Goal: Transaction & Acquisition: Book appointment/travel/reservation

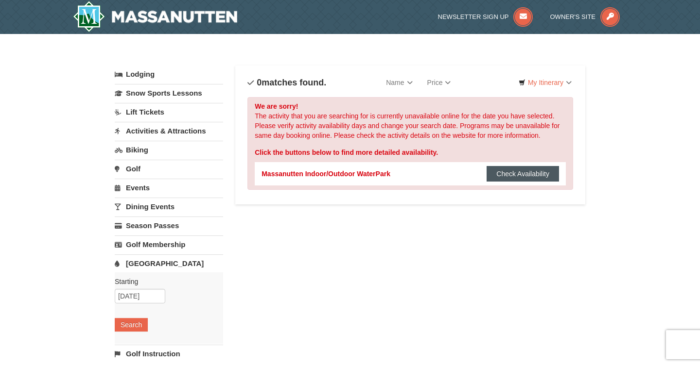
click at [509, 174] on button "Check Availability" at bounding box center [522, 174] width 72 height 16
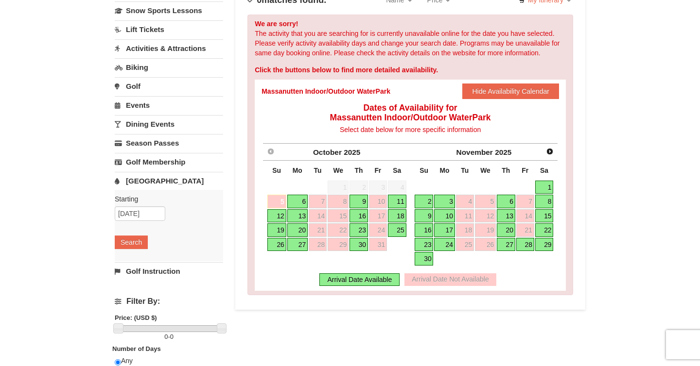
scroll to position [84, 0]
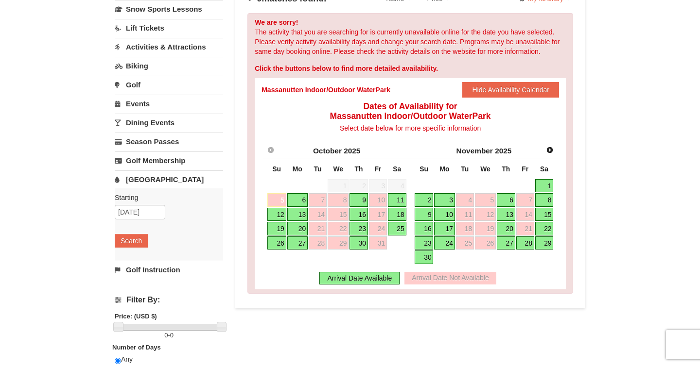
click at [359, 245] on link "30" at bounding box center [358, 244] width 18 height 14
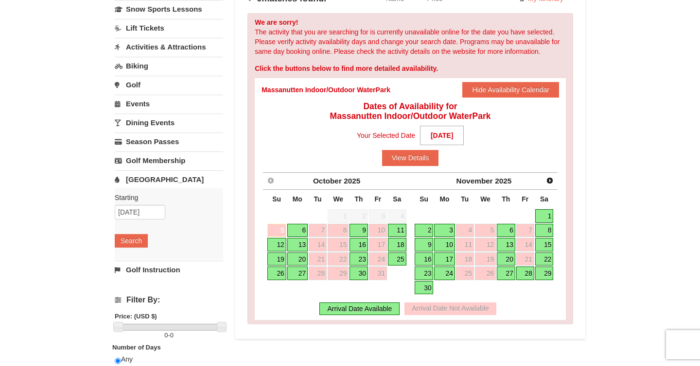
click at [359, 257] on link "23" at bounding box center [358, 260] width 18 height 14
click at [413, 157] on button "View Details" at bounding box center [410, 158] width 57 height 16
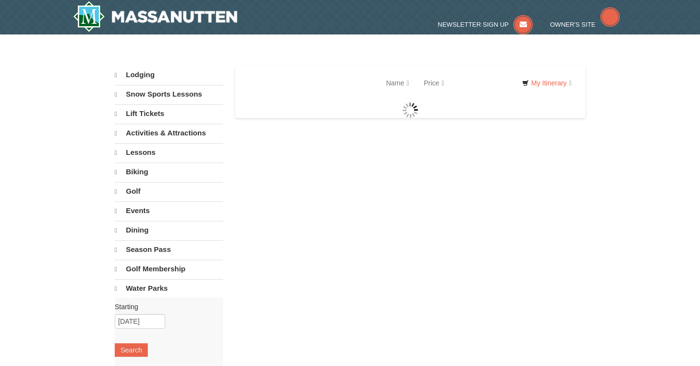
select select "10"
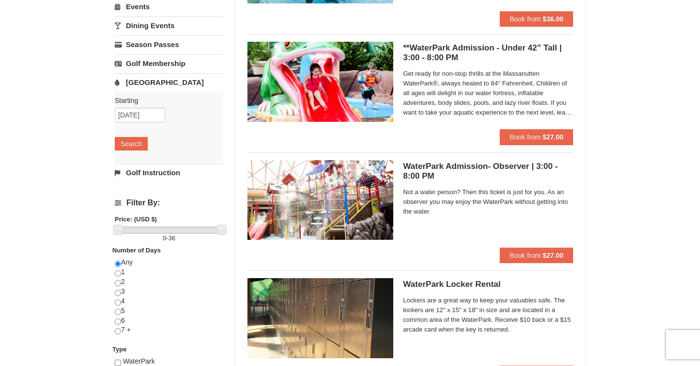
scroll to position [179, 0]
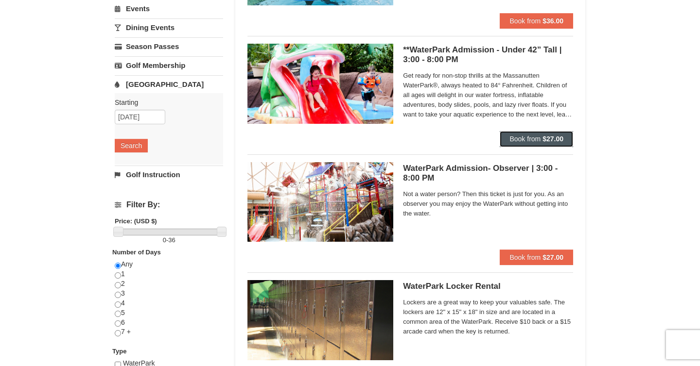
click at [531, 139] on span "Book from" at bounding box center [524, 139] width 31 height 8
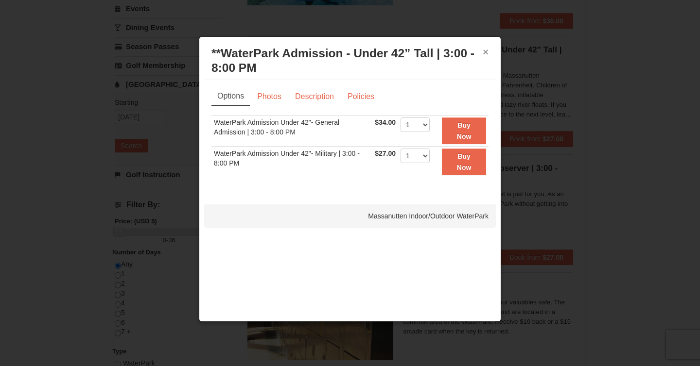
click at [486, 52] on button "×" at bounding box center [486, 52] width 6 height 10
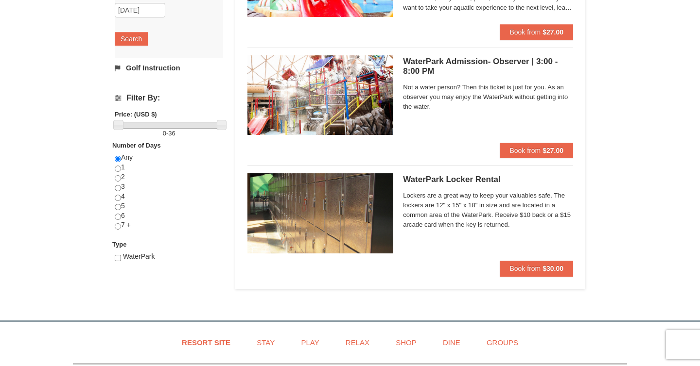
scroll to position [289, 0]
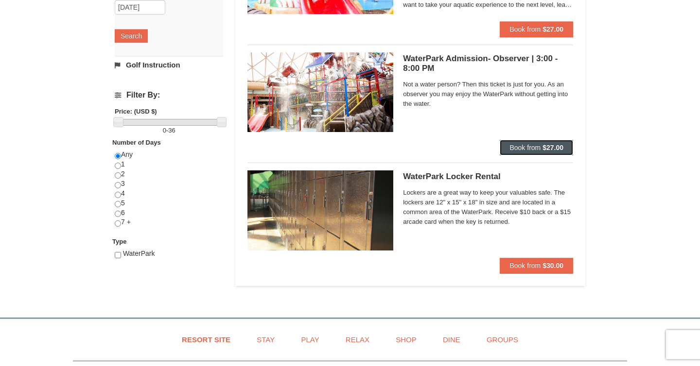
click at [550, 149] on strong "$27.00" at bounding box center [552, 148] width 21 height 8
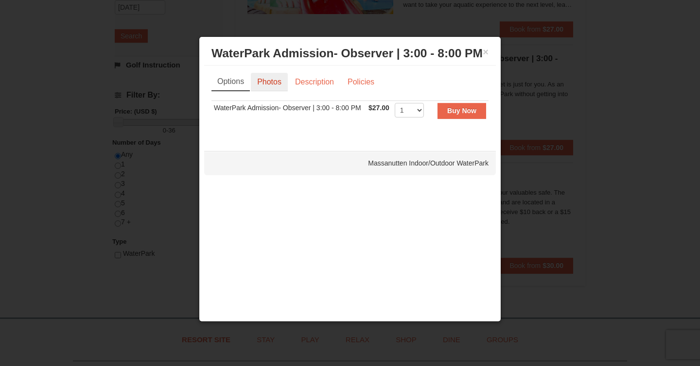
click at [272, 84] on link "Photos" at bounding box center [269, 82] width 37 height 18
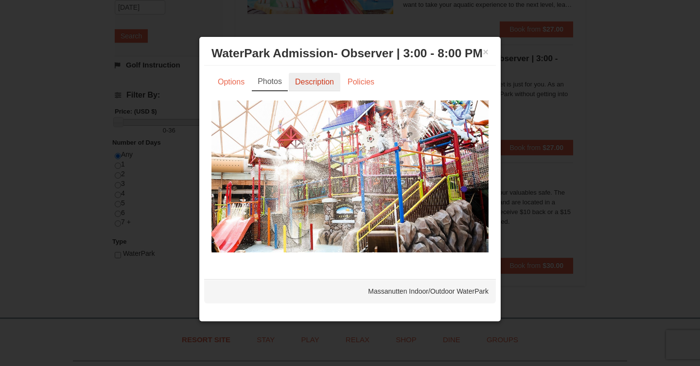
click at [306, 85] on link "Description" at bounding box center [315, 82] width 52 height 18
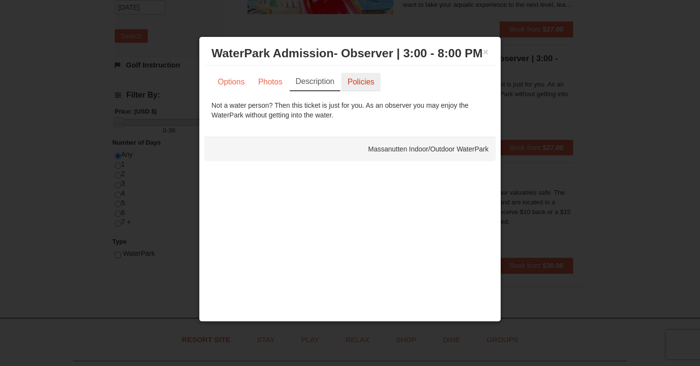
click at [357, 86] on link "Policies" at bounding box center [360, 82] width 39 height 18
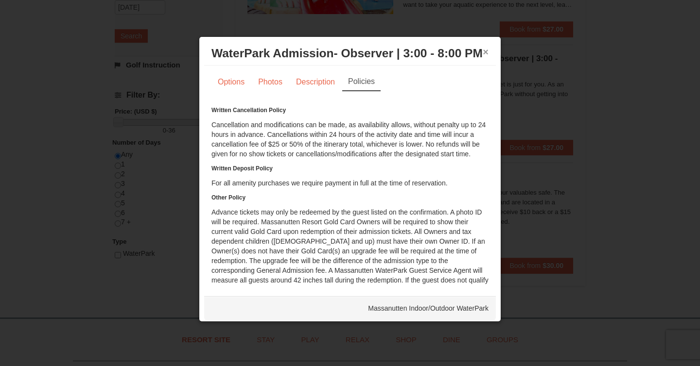
click at [484, 55] on button "×" at bounding box center [486, 52] width 6 height 10
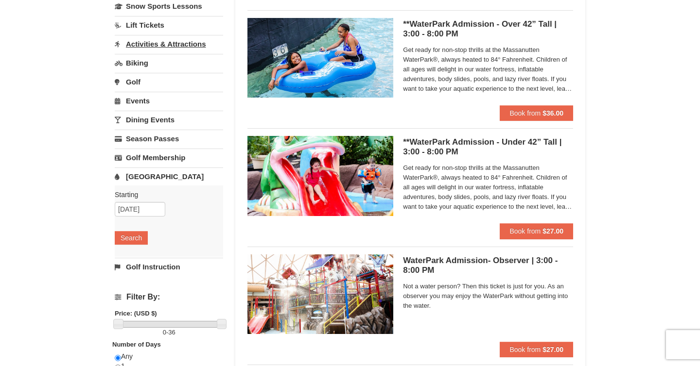
scroll to position [21, 0]
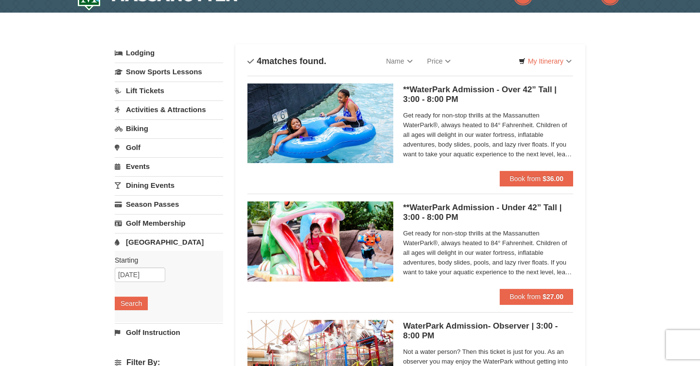
click at [134, 131] on link "Biking" at bounding box center [169, 129] width 108 height 18
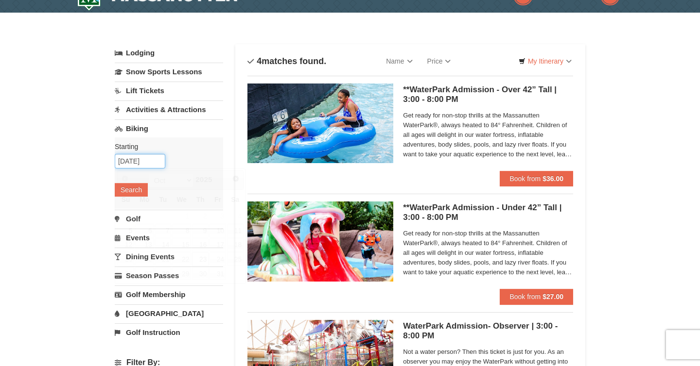
click at [144, 163] on input "[DATE]" at bounding box center [140, 161] width 51 height 15
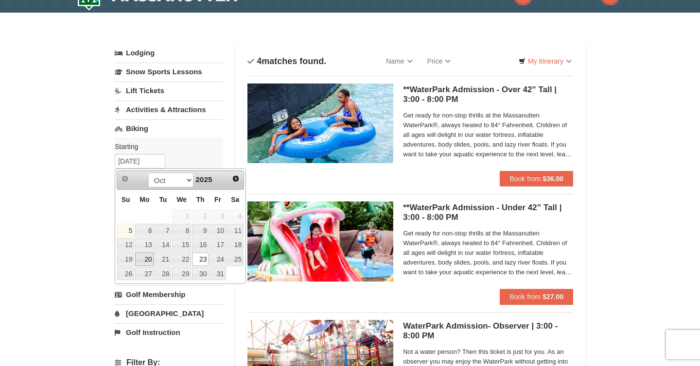
click at [148, 259] on link "20" at bounding box center [144, 260] width 18 height 14
type input "10/20/2025"
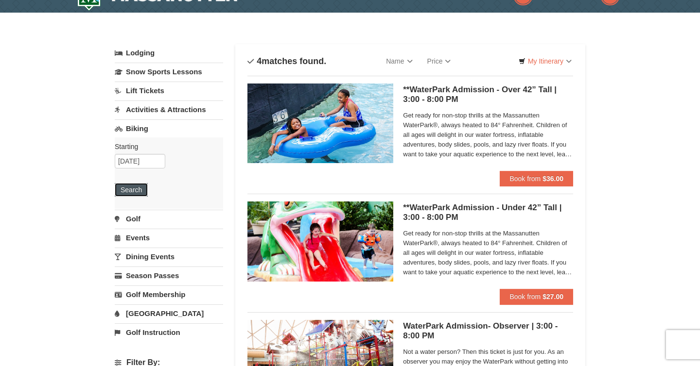
click at [141, 188] on button "Search" at bounding box center [131, 190] width 33 height 14
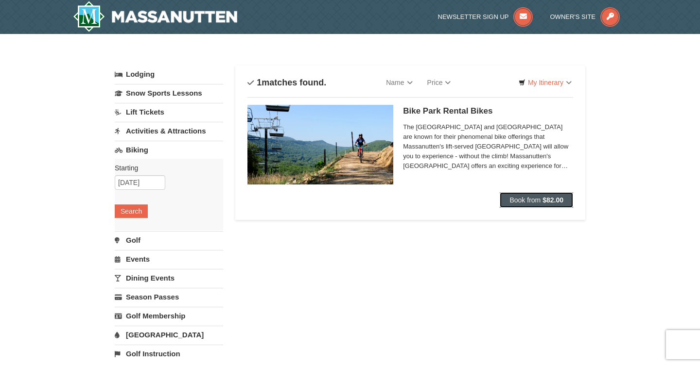
click at [529, 199] on span "Book from" at bounding box center [524, 200] width 31 height 8
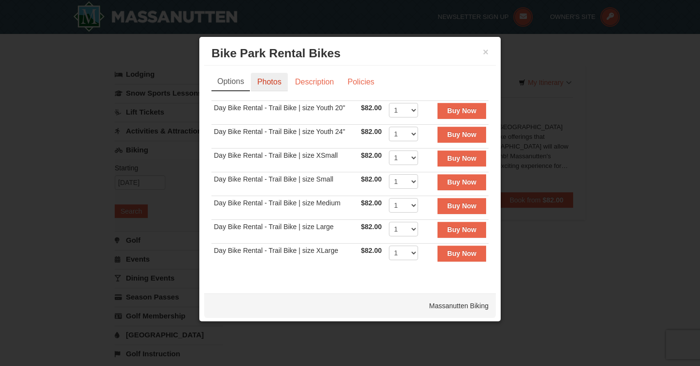
click at [277, 81] on link "Photos" at bounding box center [269, 82] width 37 height 18
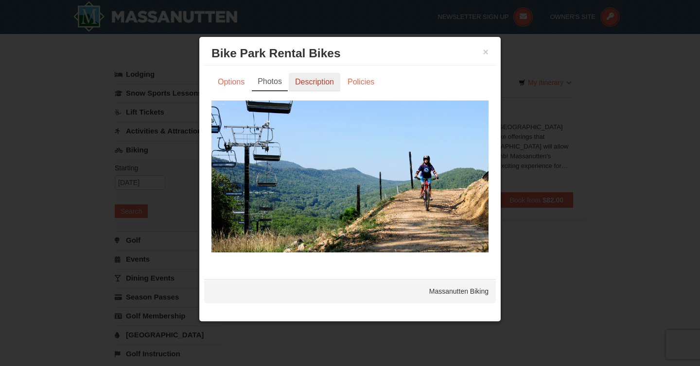
click at [303, 82] on link "Description" at bounding box center [315, 82] width 52 height 18
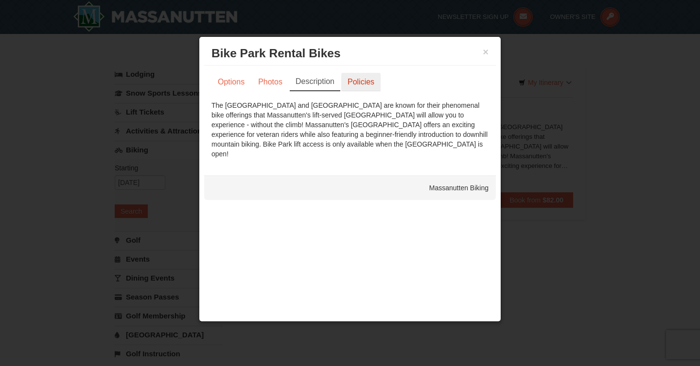
click at [345, 82] on link "Policies" at bounding box center [360, 82] width 39 height 18
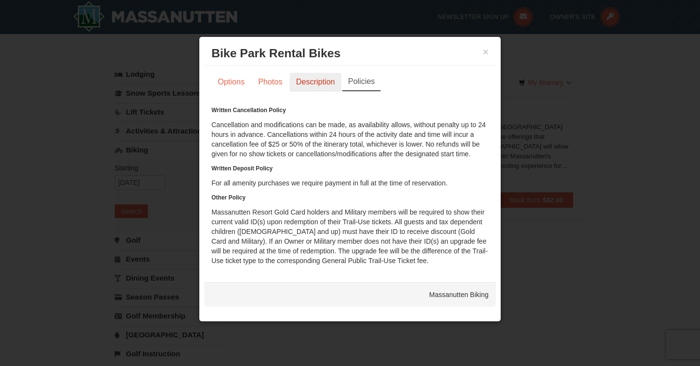
click at [316, 80] on link "Description" at bounding box center [316, 82] width 52 height 18
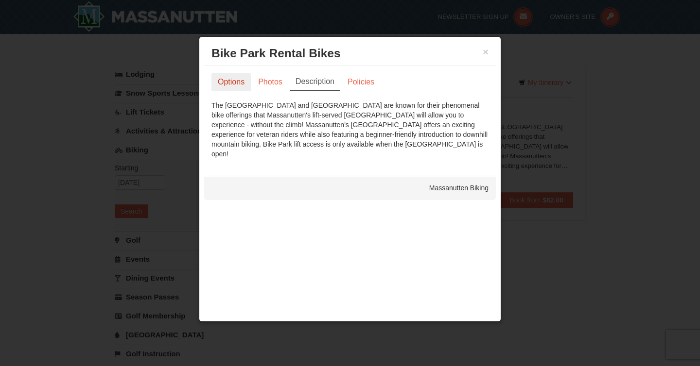
click at [239, 85] on link "Options" at bounding box center [230, 82] width 39 height 18
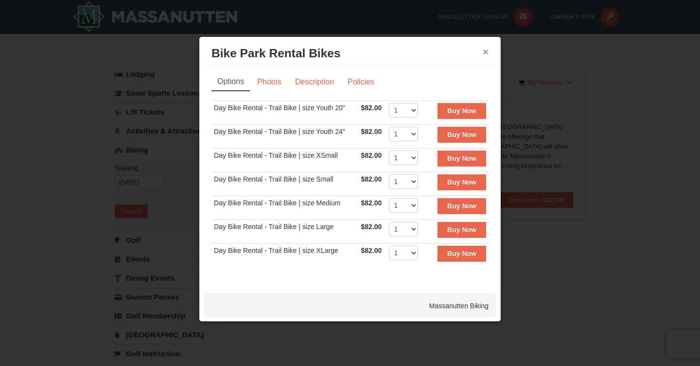
click at [487, 53] on button "×" at bounding box center [486, 52] width 6 height 10
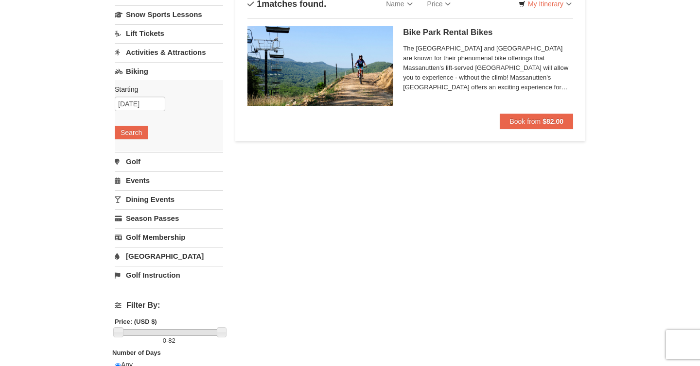
scroll to position [83, 0]
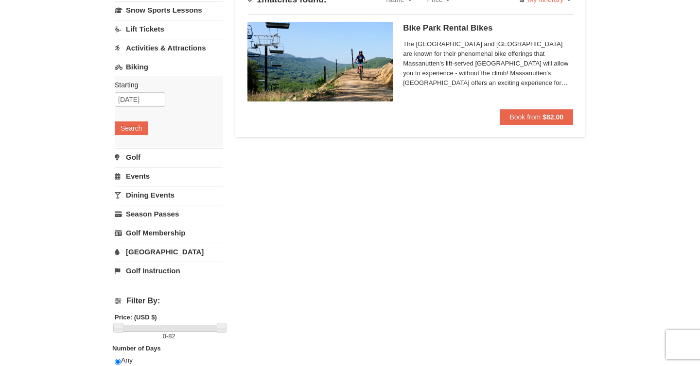
click at [172, 51] on link "Activities & Attractions" at bounding box center [169, 48] width 108 height 18
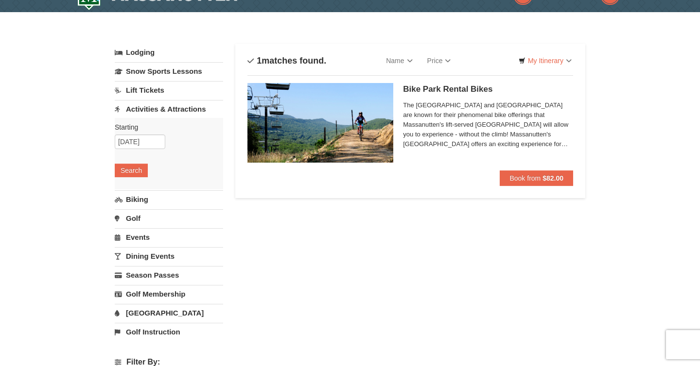
scroll to position [0, 0]
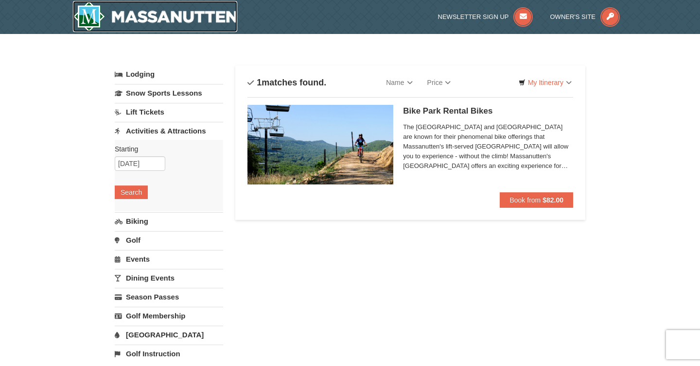
click at [169, 14] on img at bounding box center [155, 16] width 164 height 31
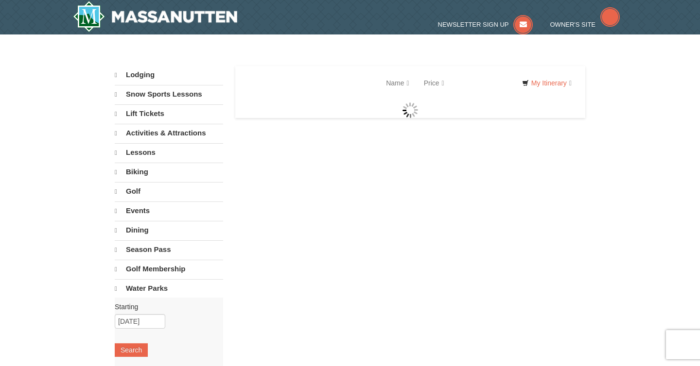
select select "10"
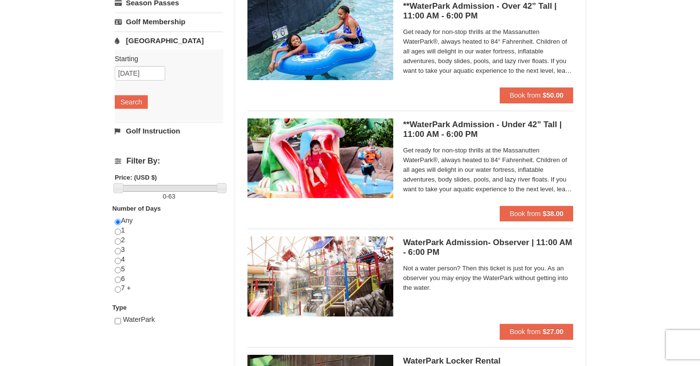
scroll to position [225, 0]
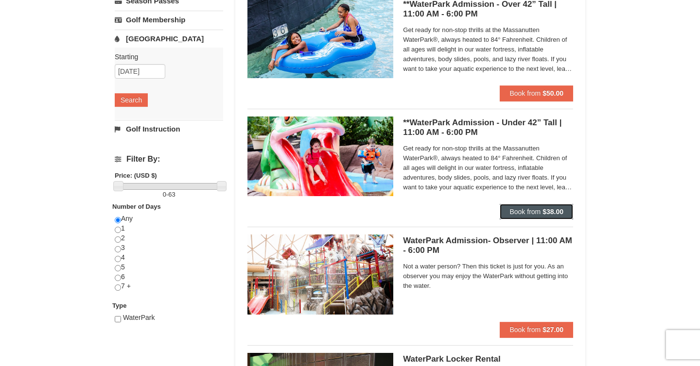
click at [552, 210] on strong "$38.00" at bounding box center [552, 212] width 21 height 8
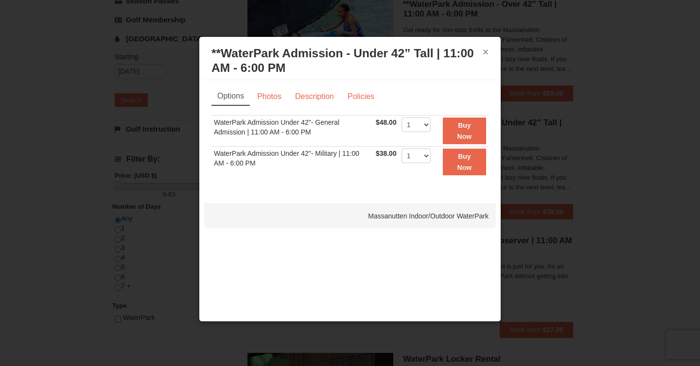
click at [486, 53] on button "×" at bounding box center [486, 52] width 6 height 10
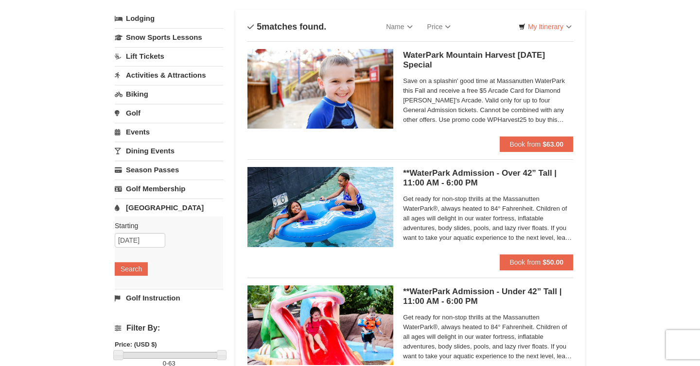
scroll to position [55, 0]
click at [421, 68] on h5 "WaterPark Mountain Harvest Sunday Special Massanutten Indoor/Outdoor WaterPark" at bounding box center [488, 60] width 170 height 19
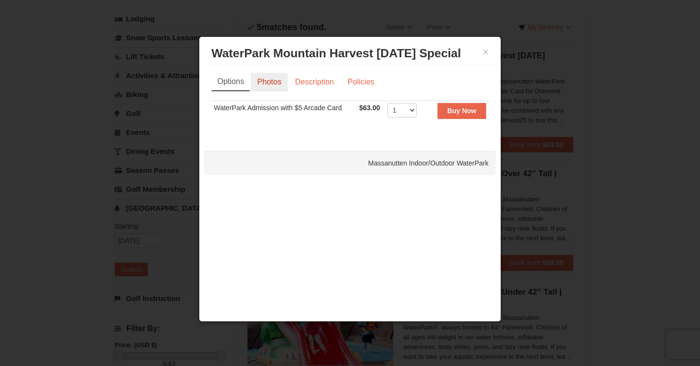
click at [263, 79] on link "Photos" at bounding box center [269, 82] width 37 height 18
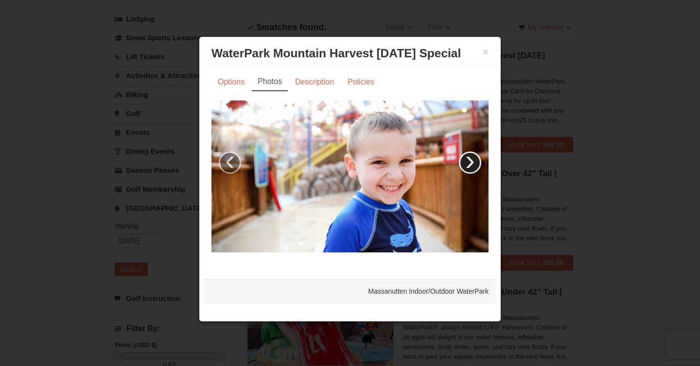
click at [469, 169] on link "›" at bounding box center [470, 163] width 22 height 22
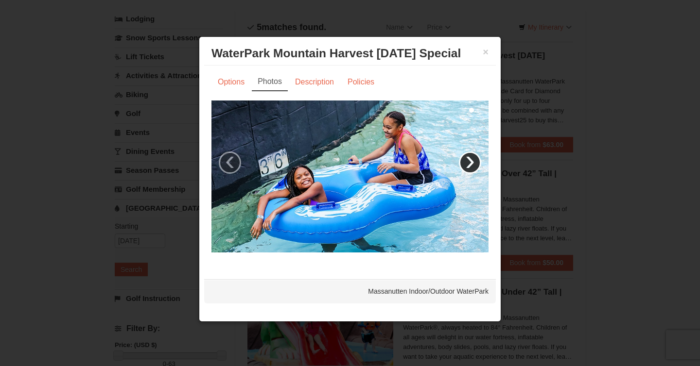
click at [469, 169] on link "›" at bounding box center [470, 163] width 22 height 22
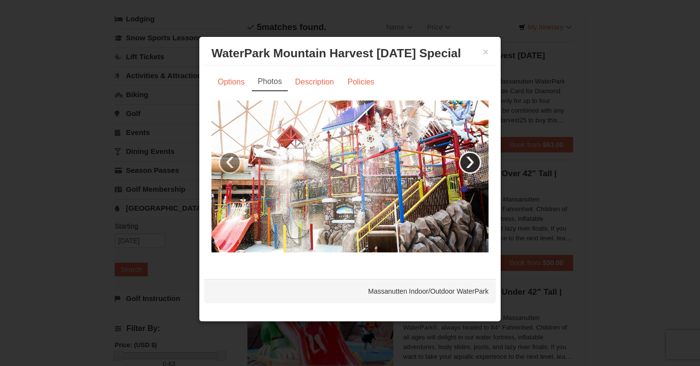
click at [469, 168] on link "›" at bounding box center [470, 163] width 22 height 22
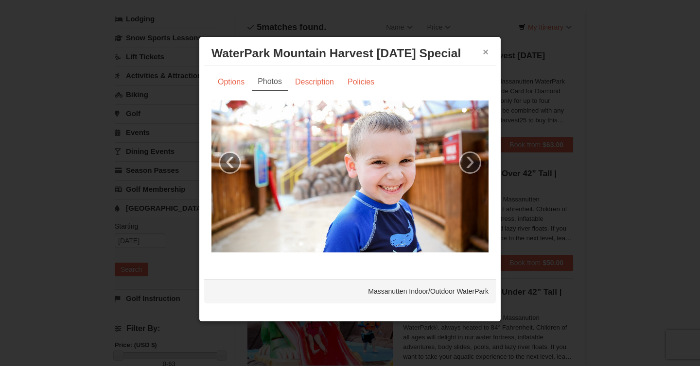
click at [485, 48] on button "×" at bounding box center [486, 52] width 6 height 10
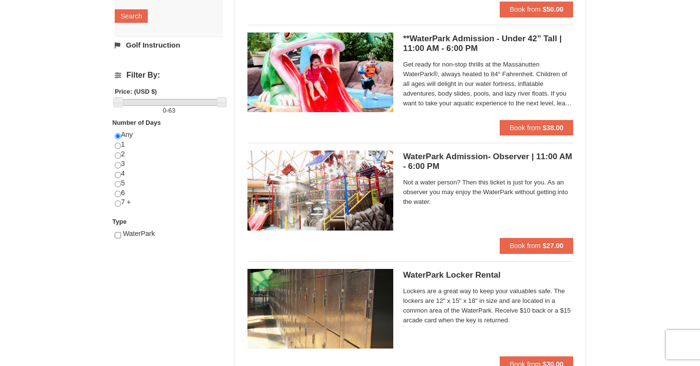
scroll to position [310, 0]
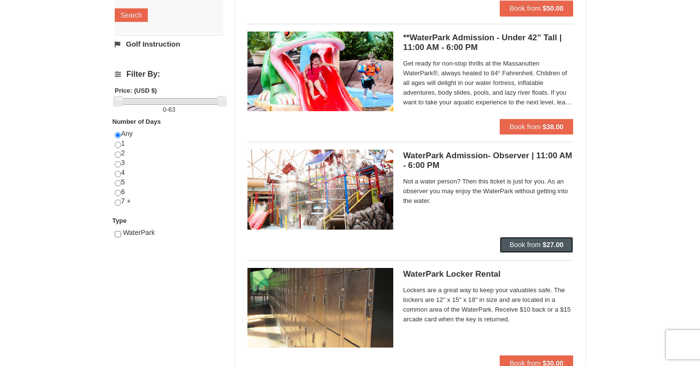
click at [552, 239] on button "Book from $27.00" at bounding box center [536, 245] width 73 height 16
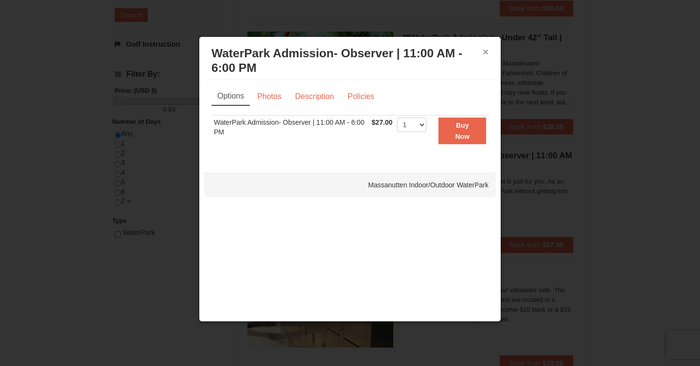
click at [485, 53] on button "×" at bounding box center [486, 52] width 6 height 10
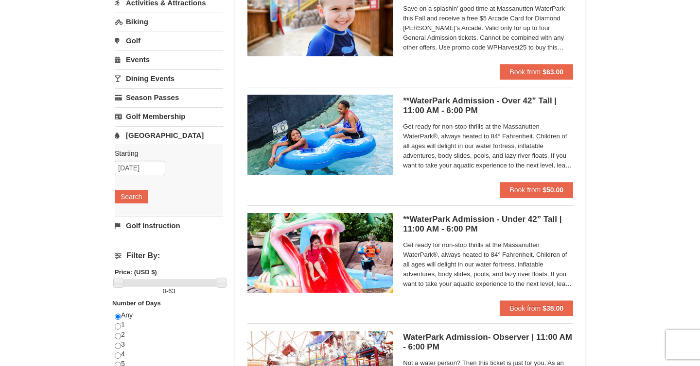
scroll to position [0, 0]
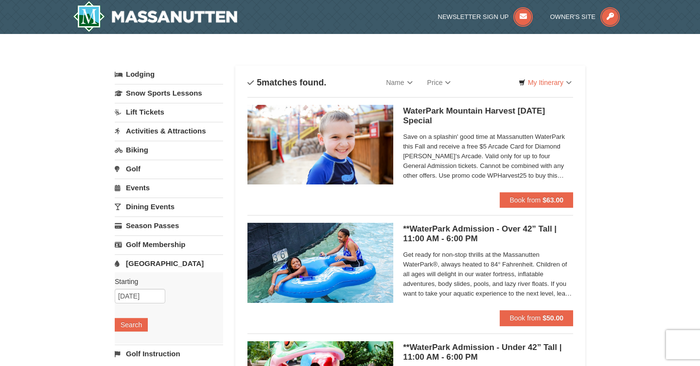
click at [139, 206] on link "Dining Events" at bounding box center [169, 207] width 108 height 18
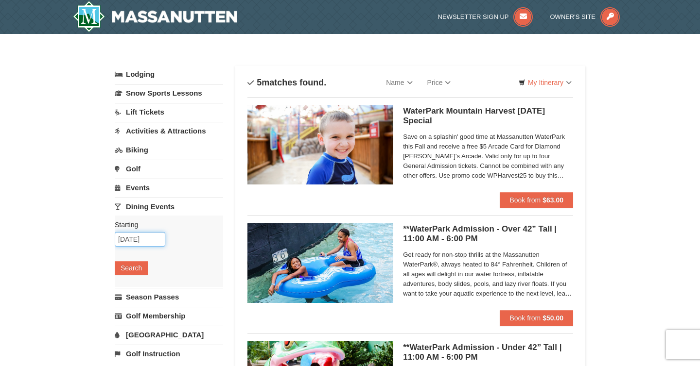
click at [126, 244] on input "[DATE]" at bounding box center [140, 239] width 51 height 15
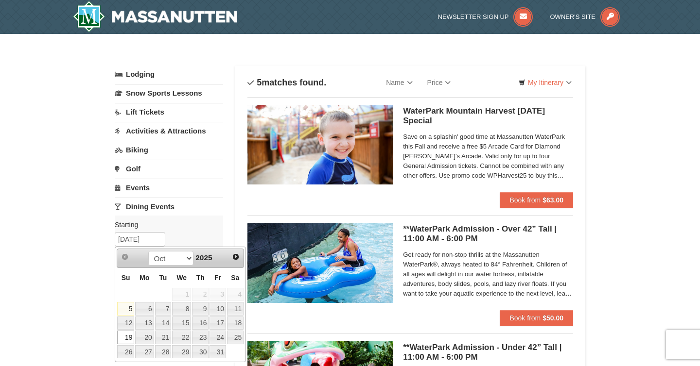
click at [125, 336] on link "19" at bounding box center [125, 338] width 17 height 14
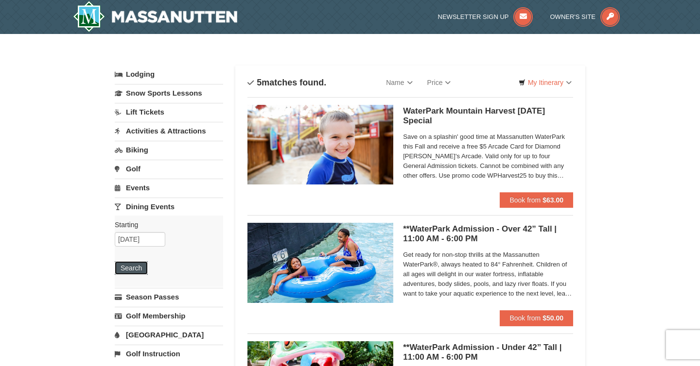
click at [136, 268] on button "Search" at bounding box center [131, 268] width 33 height 14
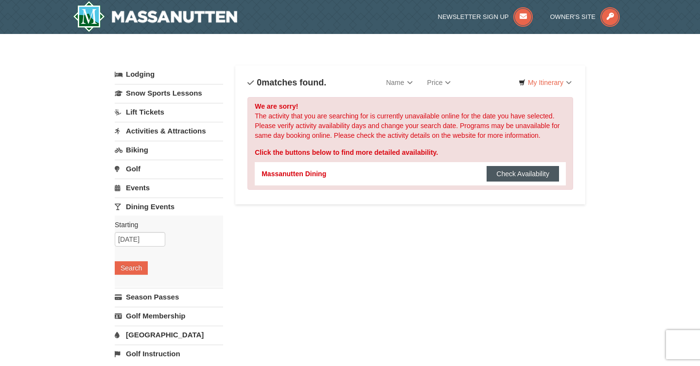
click at [514, 175] on button "Check Availability" at bounding box center [522, 174] width 72 height 16
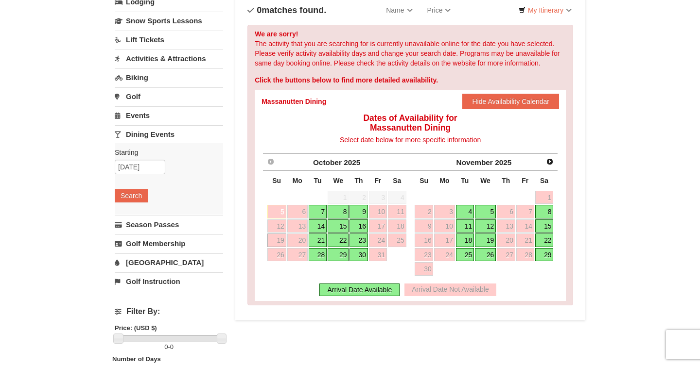
scroll to position [78, 0]
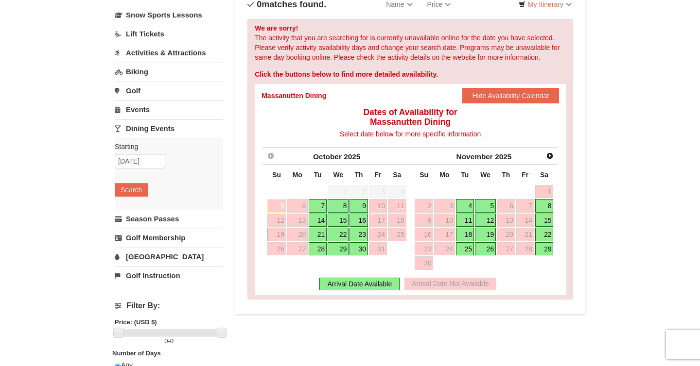
click at [315, 234] on link "21" at bounding box center [318, 235] width 18 height 14
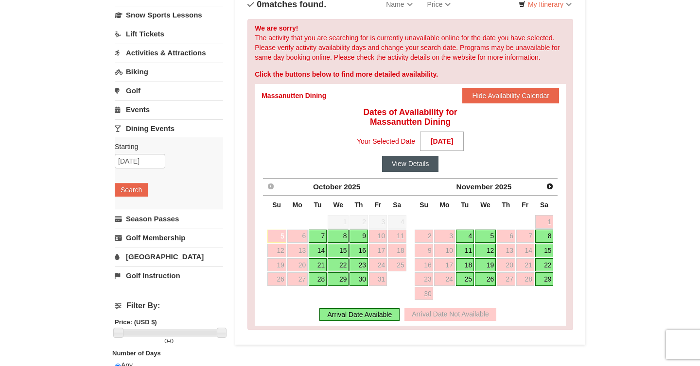
click at [404, 167] on button "View Details" at bounding box center [410, 164] width 57 height 16
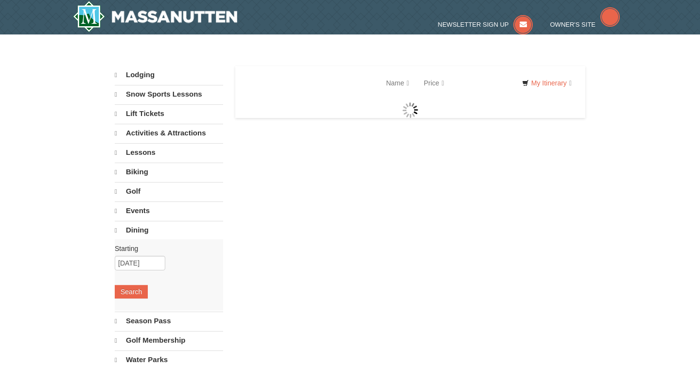
select select "10"
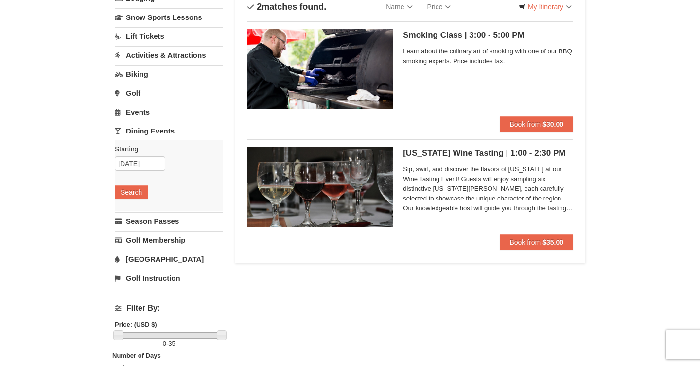
scroll to position [77, 0]
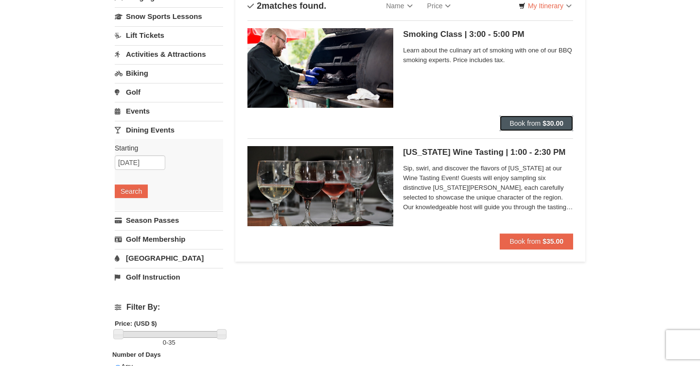
click at [524, 125] on span "Book from" at bounding box center [524, 124] width 31 height 8
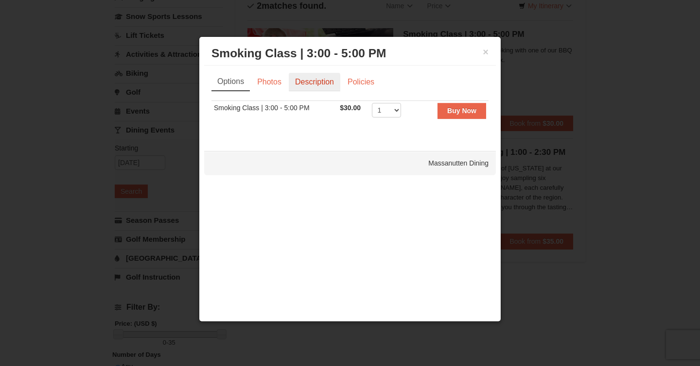
click at [298, 80] on link "Description" at bounding box center [315, 82] width 52 height 18
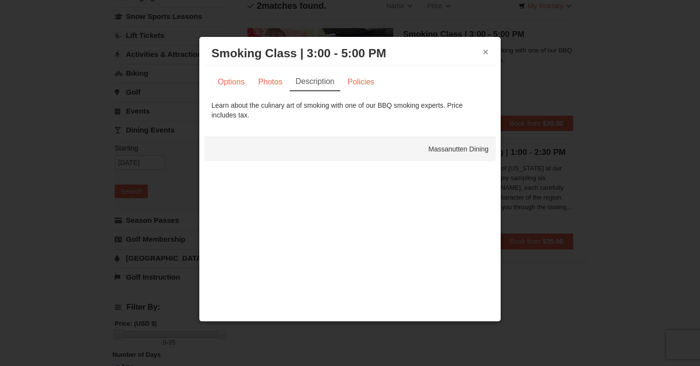
click at [485, 56] on button "×" at bounding box center [486, 52] width 6 height 10
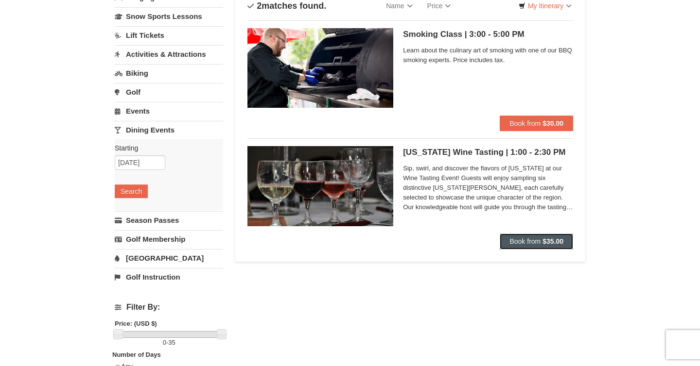
click at [544, 247] on button "Book from $35.00" at bounding box center [536, 242] width 73 height 16
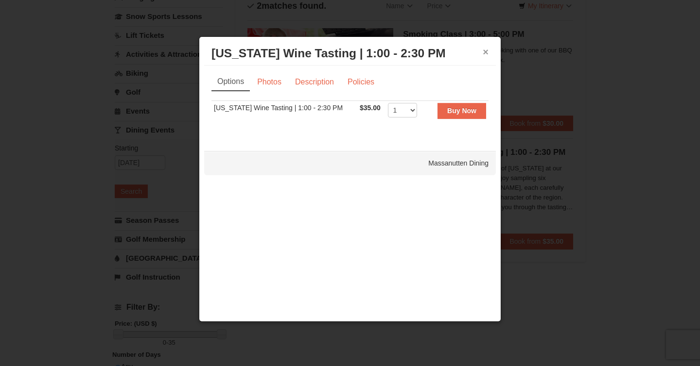
click at [485, 54] on button "×" at bounding box center [486, 52] width 6 height 10
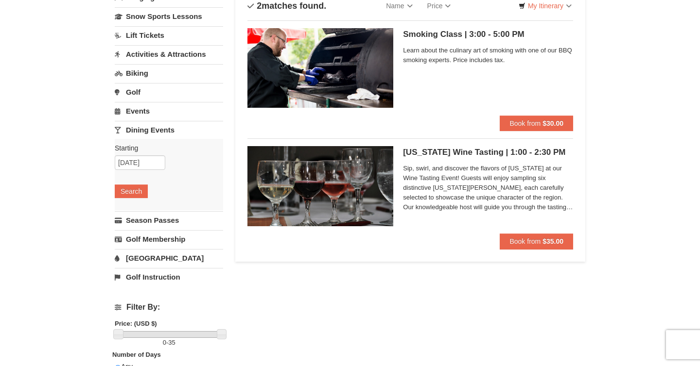
click at [465, 34] on h5 "Smoking Class | 3:00 - 5:00 PM Massanutten Dining" at bounding box center [488, 35] width 170 height 10
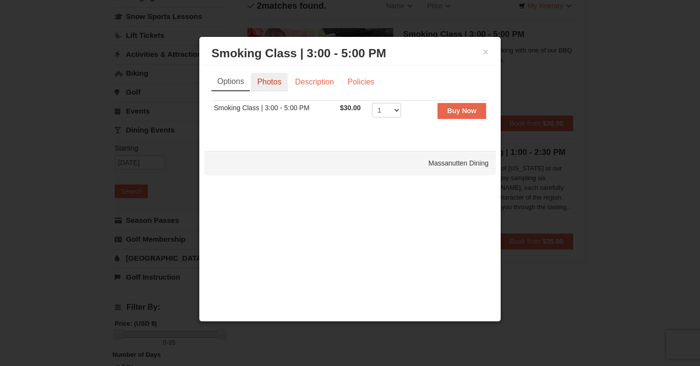
click at [280, 87] on link "Photos" at bounding box center [269, 82] width 37 height 18
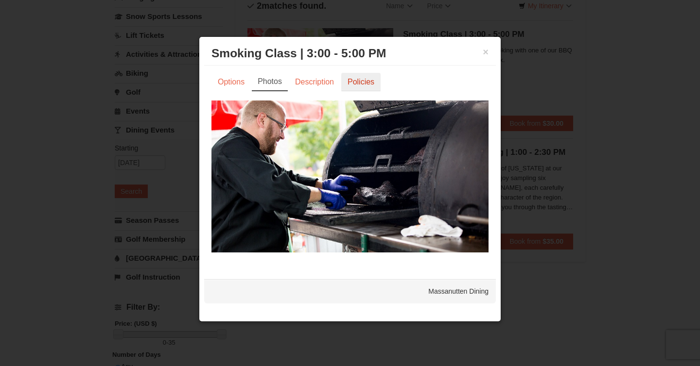
click at [370, 89] on link "Policies" at bounding box center [360, 82] width 39 height 18
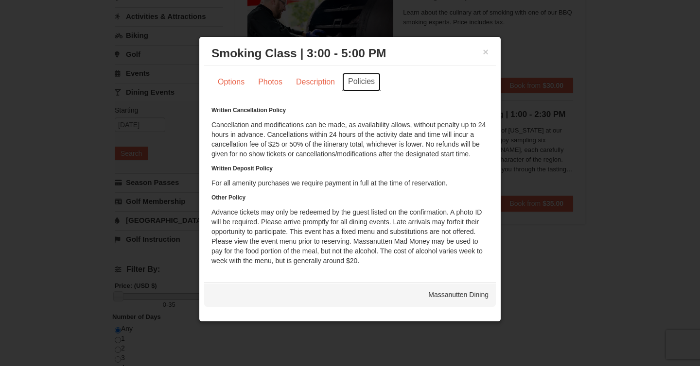
scroll to position [116, 0]
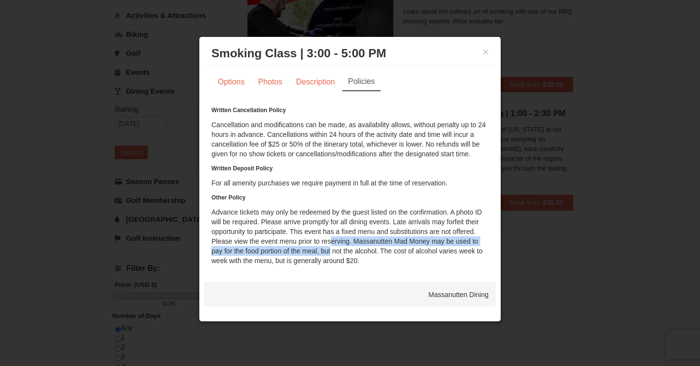
drag, startPoint x: 327, startPoint y: 241, endPoint x: 327, endPoint y: 251, distance: 10.2
click at [327, 251] on div "Written Cancellation Policy Cancellation and modifications can be made, as avai…" at bounding box center [349, 185] width 277 height 160
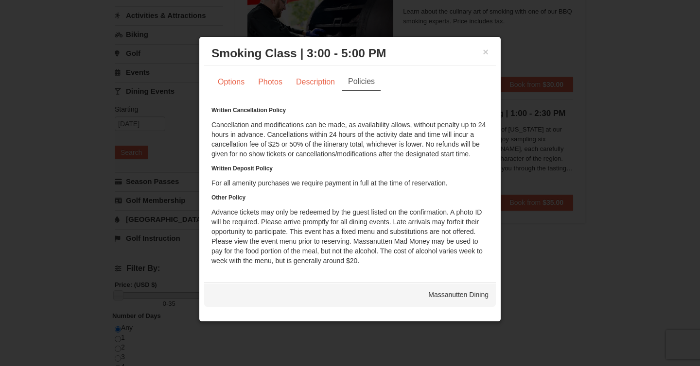
click at [315, 237] on div "Written Cancellation Policy Cancellation and modifications can be made, as avai…" at bounding box center [349, 185] width 277 height 160
click at [487, 52] on button "×" at bounding box center [486, 52] width 6 height 10
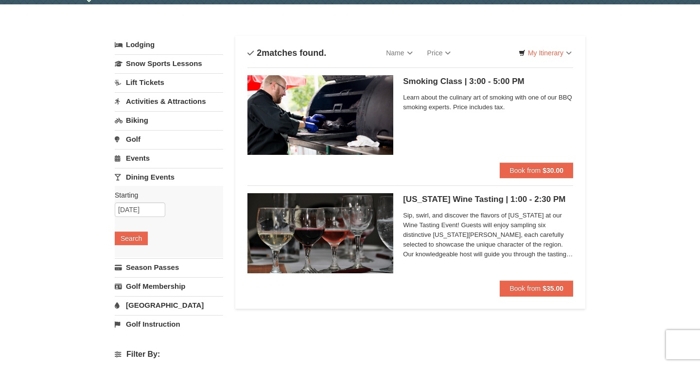
scroll to position [29, 0]
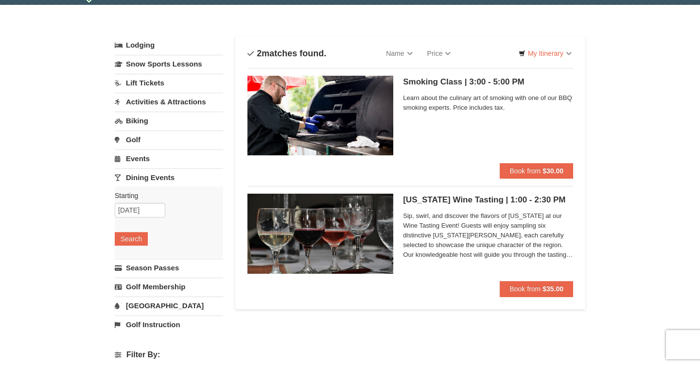
click at [448, 79] on h5 "Smoking Class | 3:00 - 5:00 PM Massanutten Dining" at bounding box center [488, 82] width 170 height 10
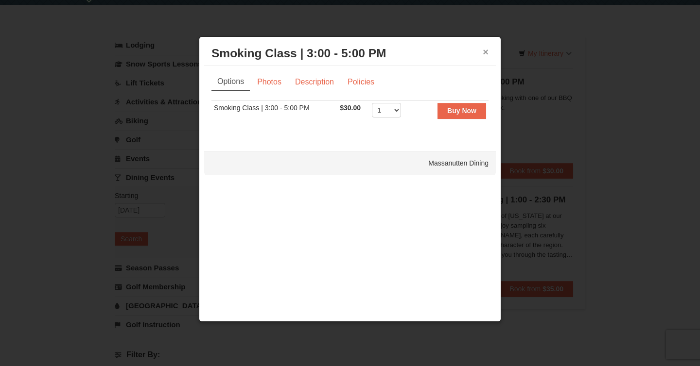
click at [485, 52] on button "×" at bounding box center [486, 52] width 6 height 10
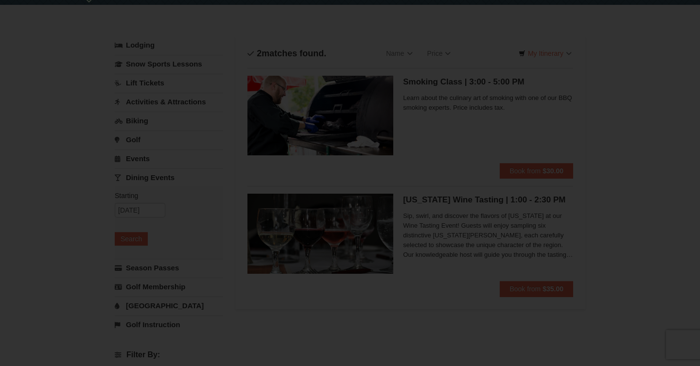
scroll to position [0, 0]
